Goal: Task Accomplishment & Management: Use online tool/utility

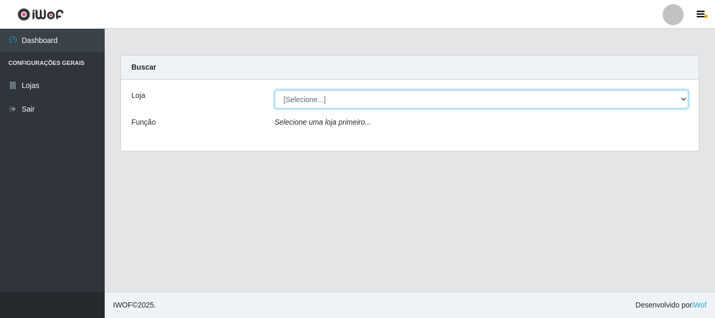
click at [303, 97] on select "[Selecione...] [GEOGRAPHIC_DATA] [GEOGRAPHIC_DATA]" at bounding box center [482, 99] width 414 height 18
select select "64"
click at [275, 90] on select "[Selecione...] [GEOGRAPHIC_DATA] [GEOGRAPHIC_DATA]" at bounding box center [482, 99] width 414 height 18
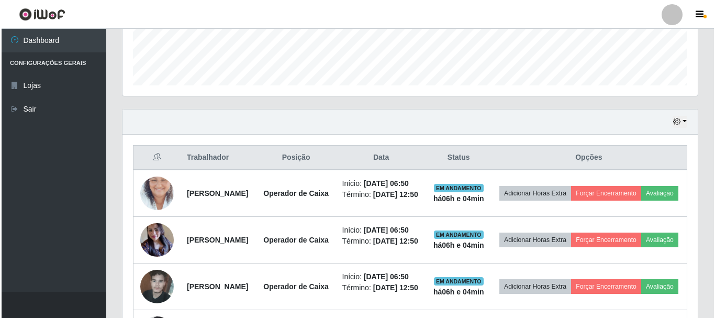
scroll to position [314, 0]
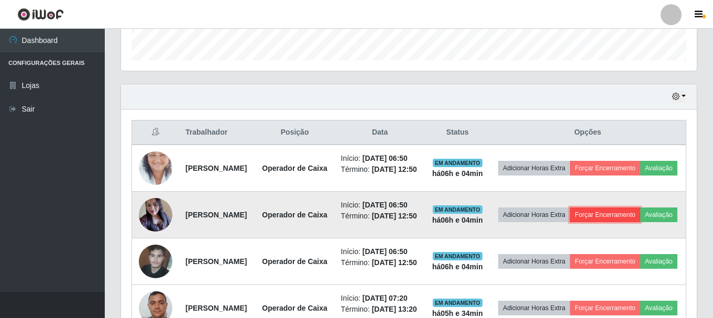
click at [640, 222] on button "Forçar Encerramento" at bounding box center [605, 214] width 70 height 15
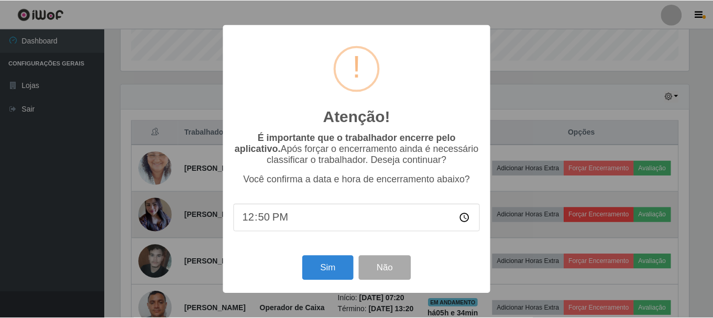
scroll to position [217, 570]
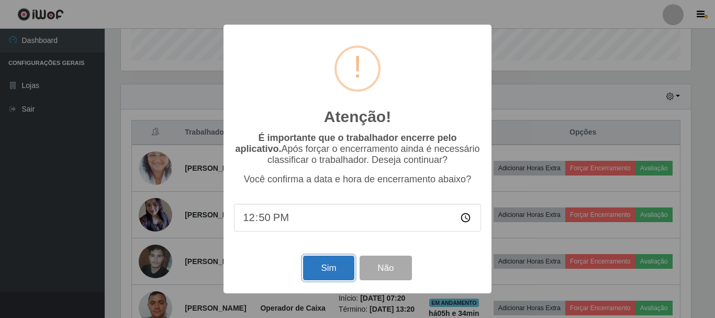
click at [340, 265] on button "Sim" at bounding box center [328, 268] width 51 height 25
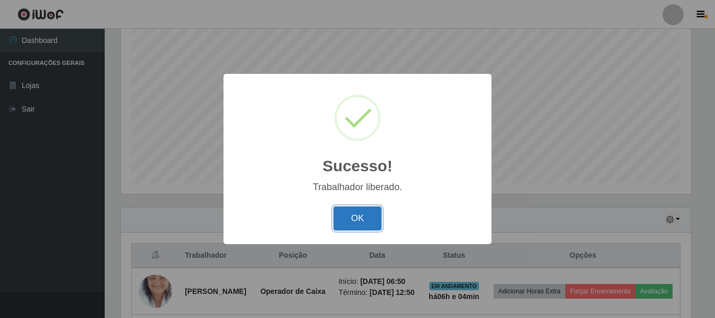
click at [370, 226] on button "OK" at bounding box center [358, 218] width 49 height 25
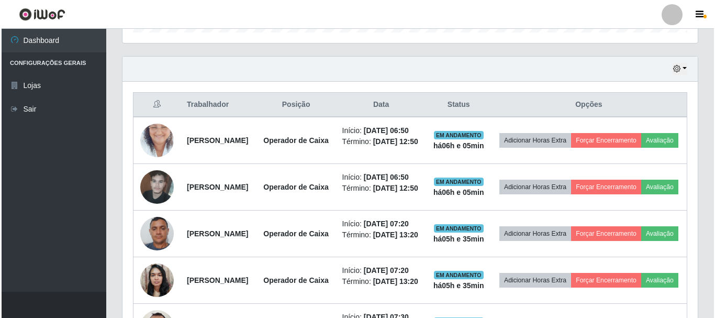
scroll to position [348, 0]
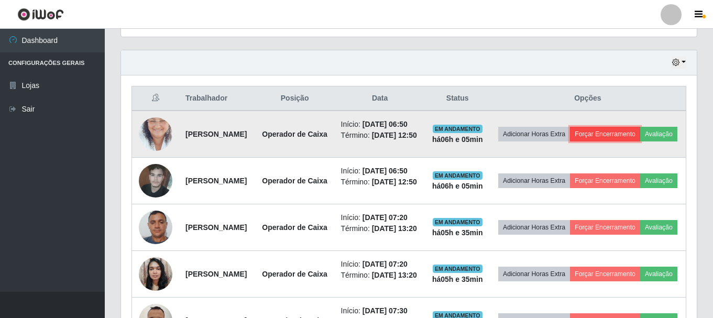
click at [634, 132] on button "Forçar Encerramento" at bounding box center [605, 134] width 70 height 15
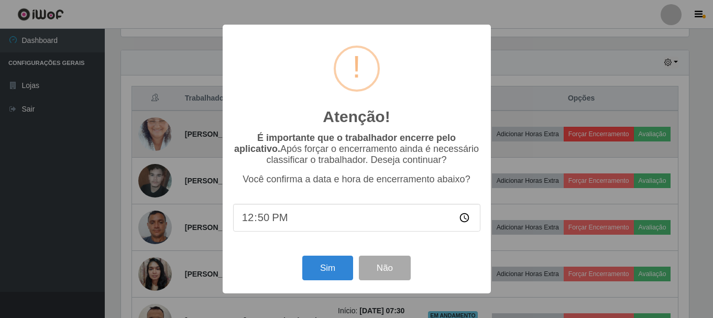
click at [636, 136] on div "Atenção! × É importante que o trabalhador encerre pelo aplicativo. Após forçar …" at bounding box center [356, 159] width 713 height 318
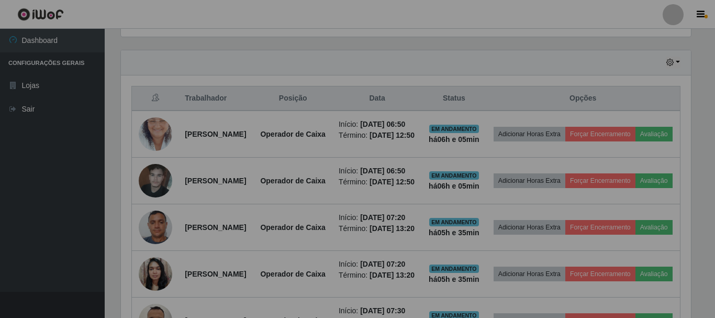
scroll to position [217, 570]
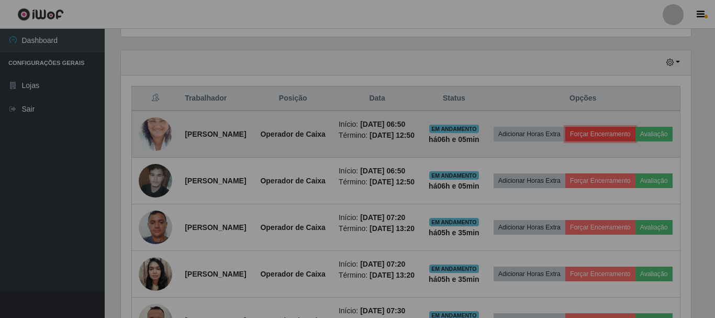
click at [636, 139] on button "Forçar Encerramento" at bounding box center [600, 134] width 70 height 15
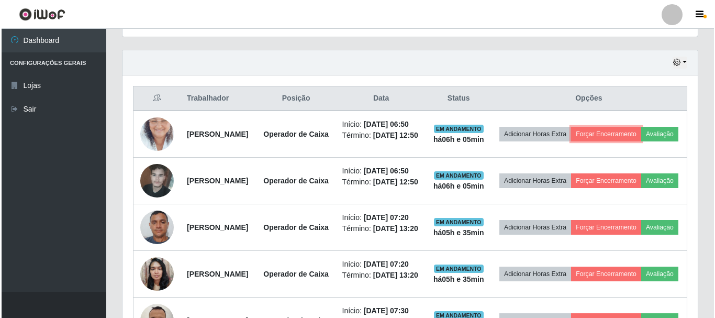
scroll to position [217, 575]
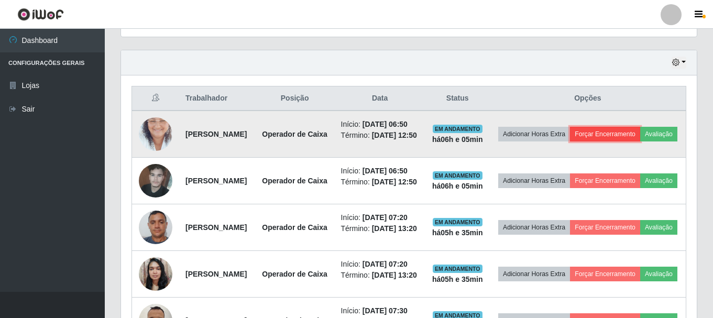
click at [636, 139] on button "Forçar Encerramento" at bounding box center [605, 134] width 70 height 15
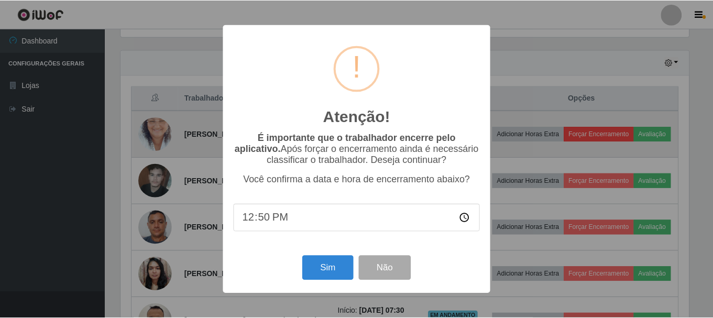
scroll to position [217, 570]
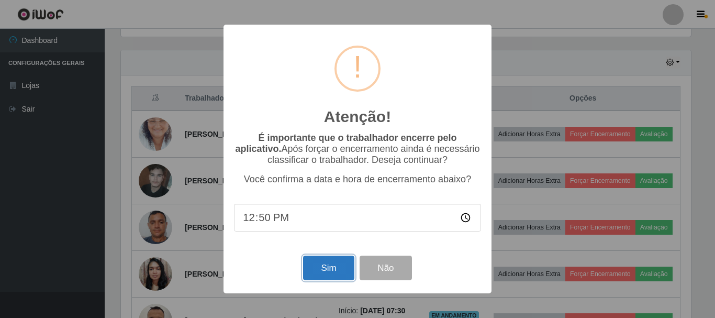
click at [320, 265] on button "Sim" at bounding box center [328, 268] width 51 height 25
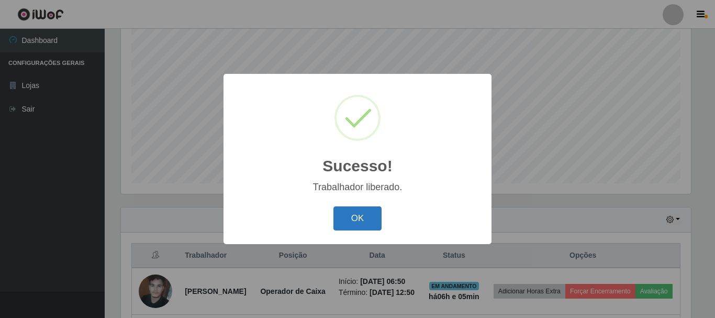
click at [356, 215] on button "OK" at bounding box center [358, 218] width 49 height 25
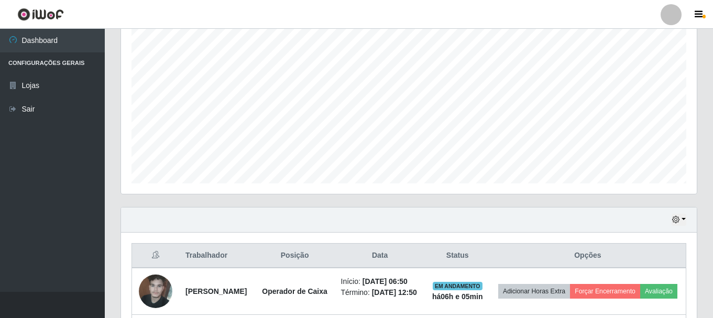
scroll to position [243, 0]
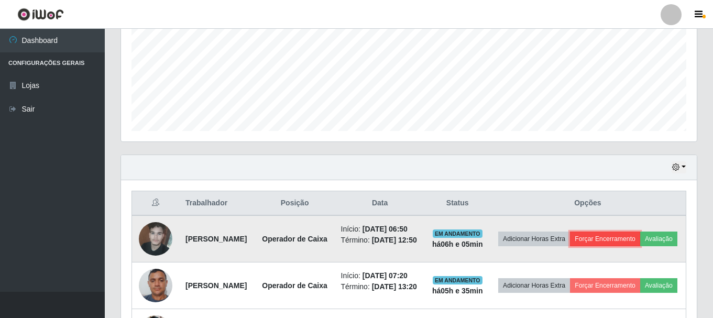
click at [635, 243] on button "Forçar Encerramento" at bounding box center [605, 238] width 70 height 15
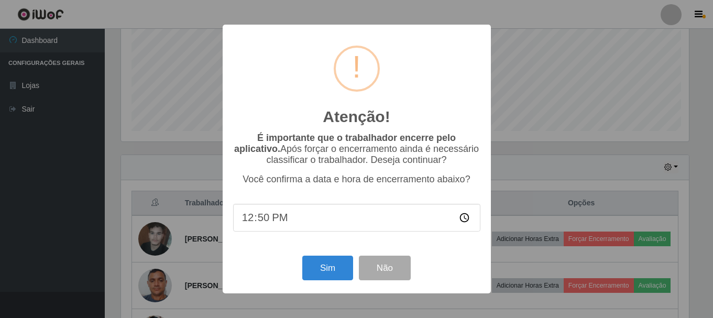
scroll to position [217, 570]
click at [332, 280] on button "Sim" at bounding box center [328, 268] width 51 height 25
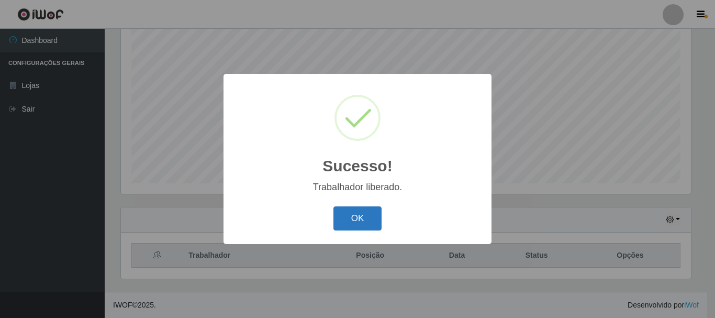
click at [359, 218] on button "OK" at bounding box center [358, 218] width 49 height 25
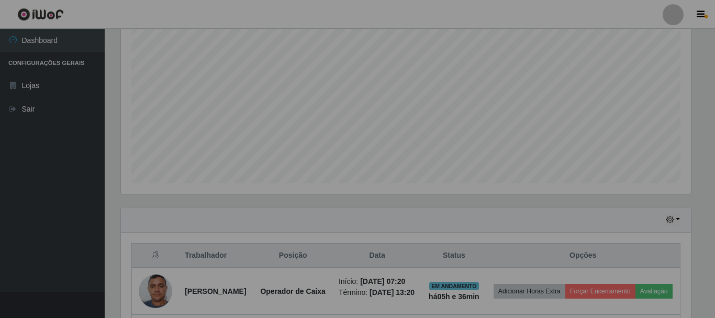
click at [368, 217] on div "Sucesso! × Trabalhador liberado. OK Cancel" at bounding box center [357, 159] width 715 height 318
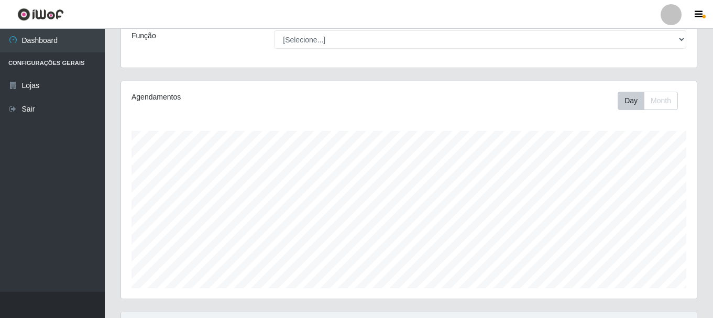
scroll to position [0, 0]
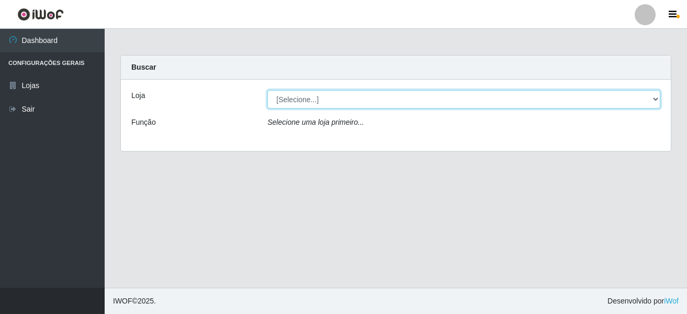
click at [654, 99] on select "[Selecione...] [GEOGRAPHIC_DATA] [GEOGRAPHIC_DATA]" at bounding box center [464, 99] width 393 height 18
select select "64"
click at [268, 90] on select "[Selecione...] [GEOGRAPHIC_DATA] [GEOGRAPHIC_DATA]" at bounding box center [464, 99] width 393 height 18
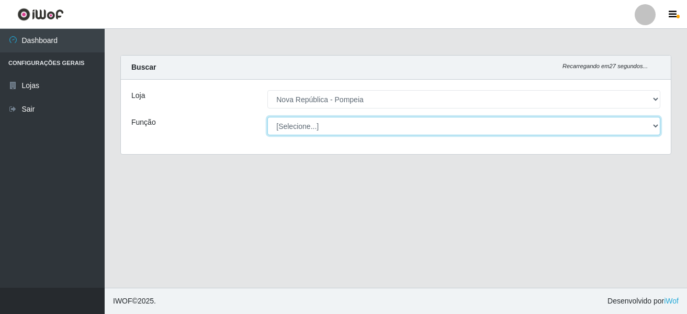
click at [654, 126] on select "[Selecione...] Balconista Operador de Caixa Recepcionista Repositor" at bounding box center [464, 126] width 393 height 18
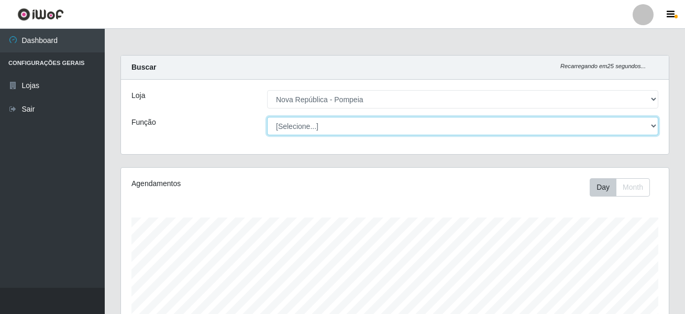
scroll to position [217, 548]
select select "22"
click at [267, 117] on select "[Selecione...] Balconista Operador de Caixa Recepcionista Repositor" at bounding box center [462, 126] width 391 height 18
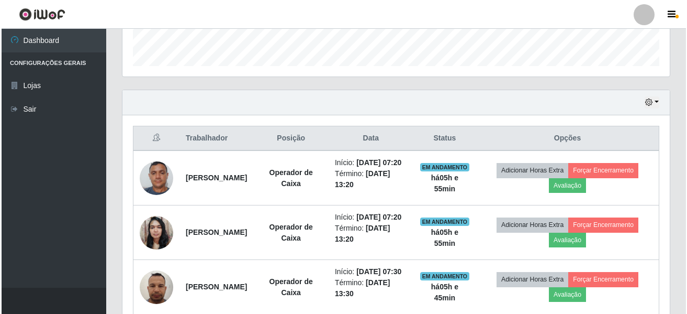
scroll to position [300, 0]
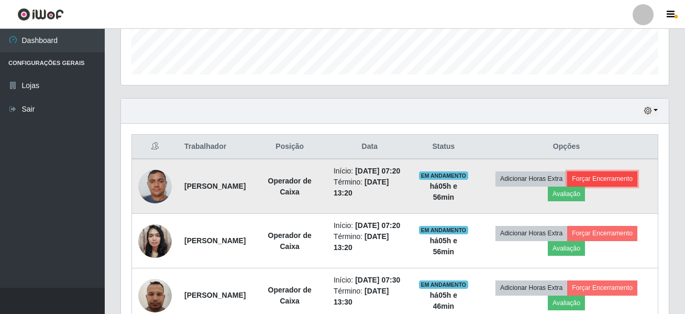
click at [574, 186] on button "Forçar Encerramento" at bounding box center [602, 178] width 70 height 15
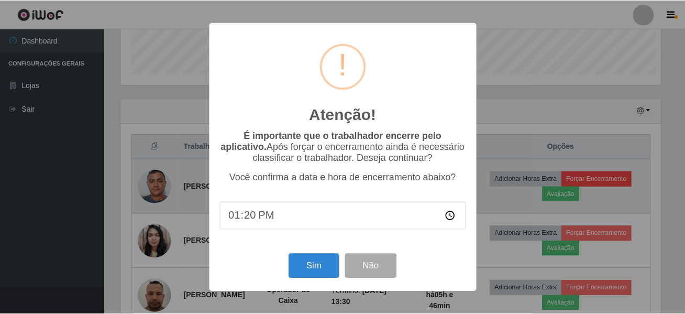
scroll to position [217, 542]
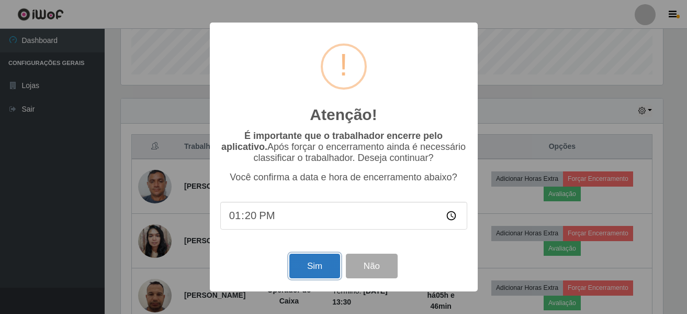
click at [311, 270] on button "Sim" at bounding box center [315, 265] width 51 height 25
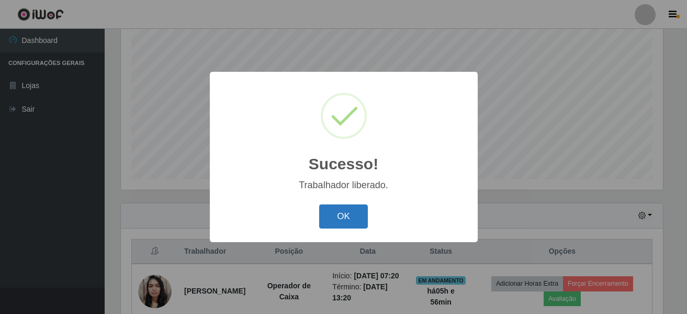
click at [342, 212] on button "OK" at bounding box center [343, 216] width 49 height 25
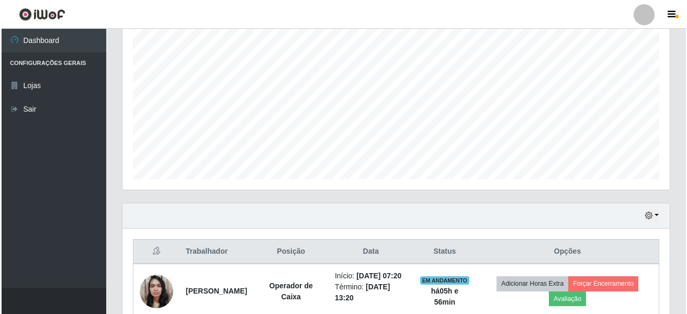
scroll to position [352, 0]
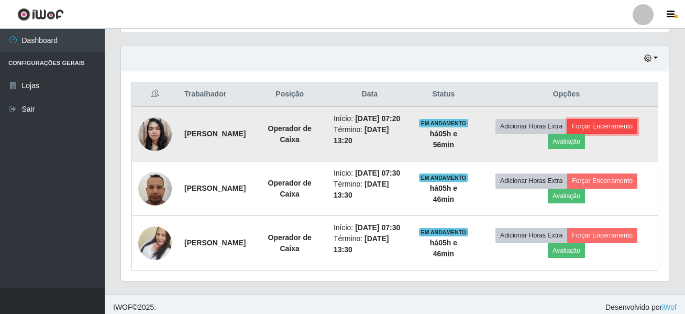
click at [625, 132] on button "Forçar Encerramento" at bounding box center [602, 126] width 70 height 15
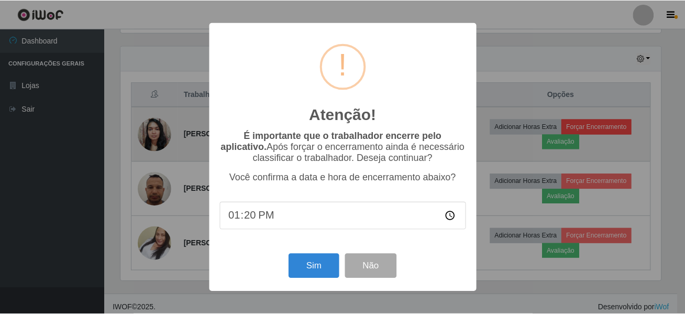
scroll to position [217, 542]
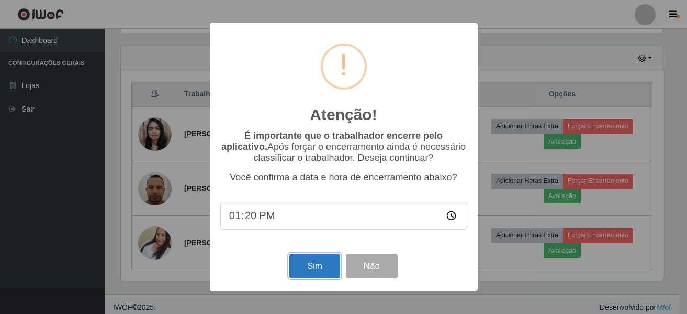
click at [314, 262] on button "Sim" at bounding box center [315, 265] width 51 height 25
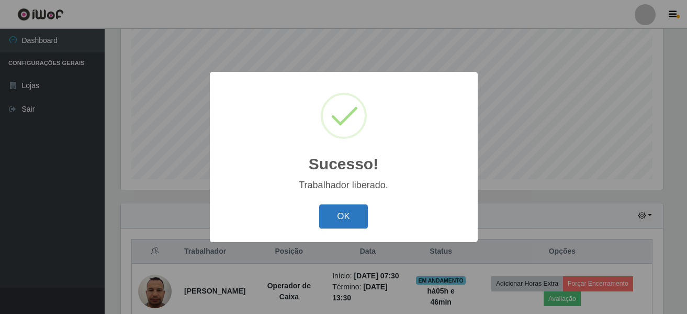
click at [347, 222] on button "OK" at bounding box center [343, 216] width 49 height 25
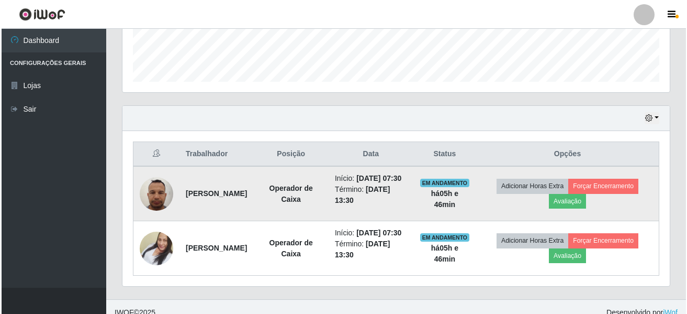
scroll to position [300, 0]
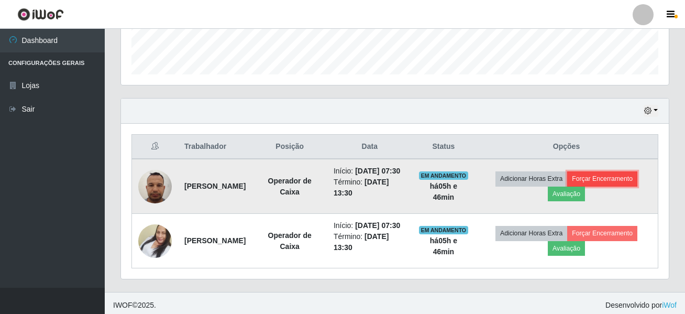
click at [611, 186] on button "Forçar Encerramento" at bounding box center [602, 178] width 70 height 15
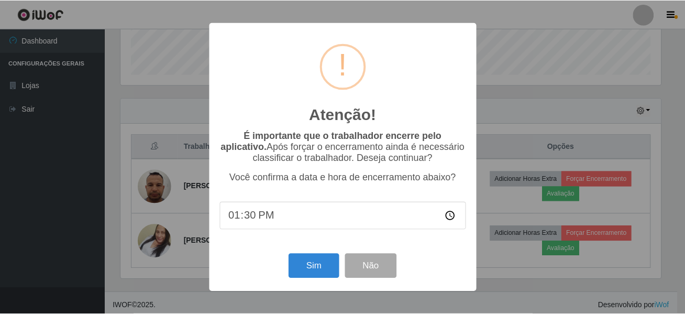
scroll to position [217, 542]
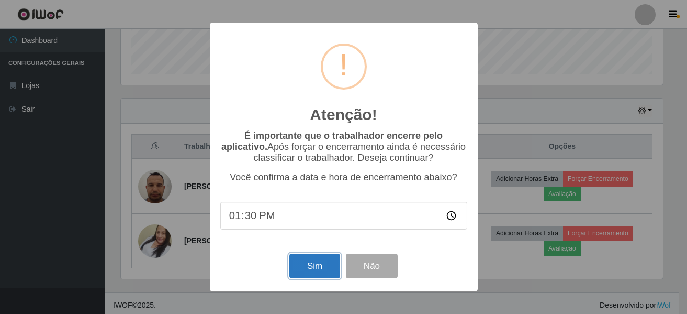
click at [319, 268] on button "Sim" at bounding box center [315, 265] width 51 height 25
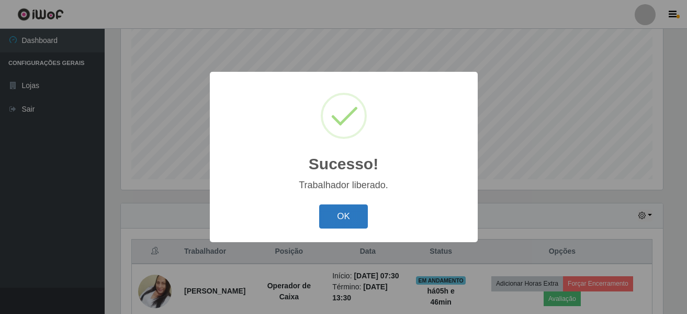
click at [341, 212] on button "OK" at bounding box center [343, 216] width 49 height 25
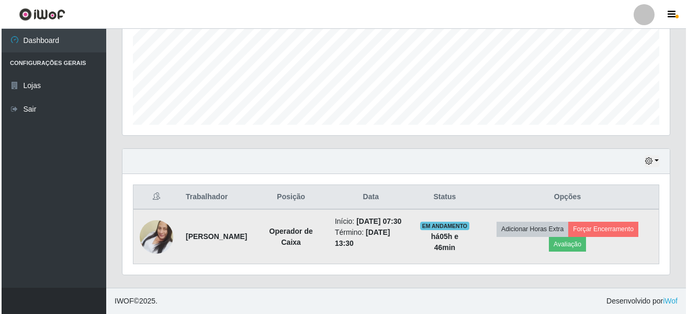
scroll to position [0, 0]
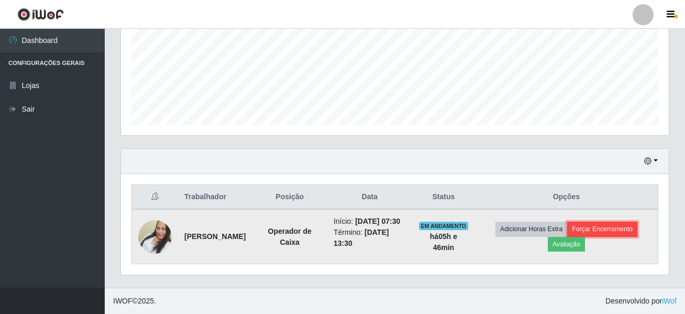
click at [615, 227] on button "Forçar Encerramento" at bounding box center [602, 228] width 70 height 15
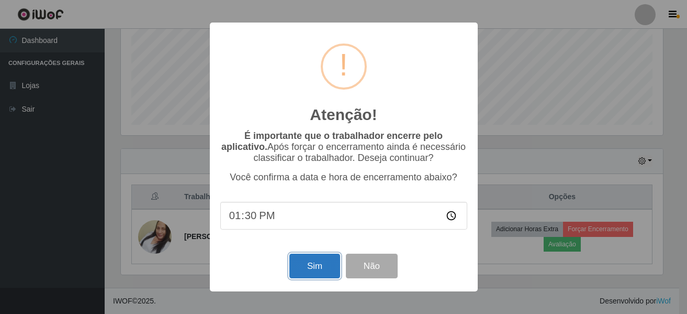
click at [302, 263] on button "Sim" at bounding box center [315, 265] width 51 height 25
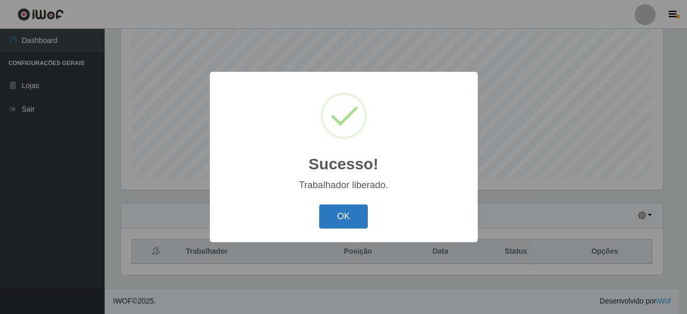
click at [339, 211] on button "OK" at bounding box center [343, 216] width 49 height 25
